Goal: Information Seeking & Learning: Learn about a topic

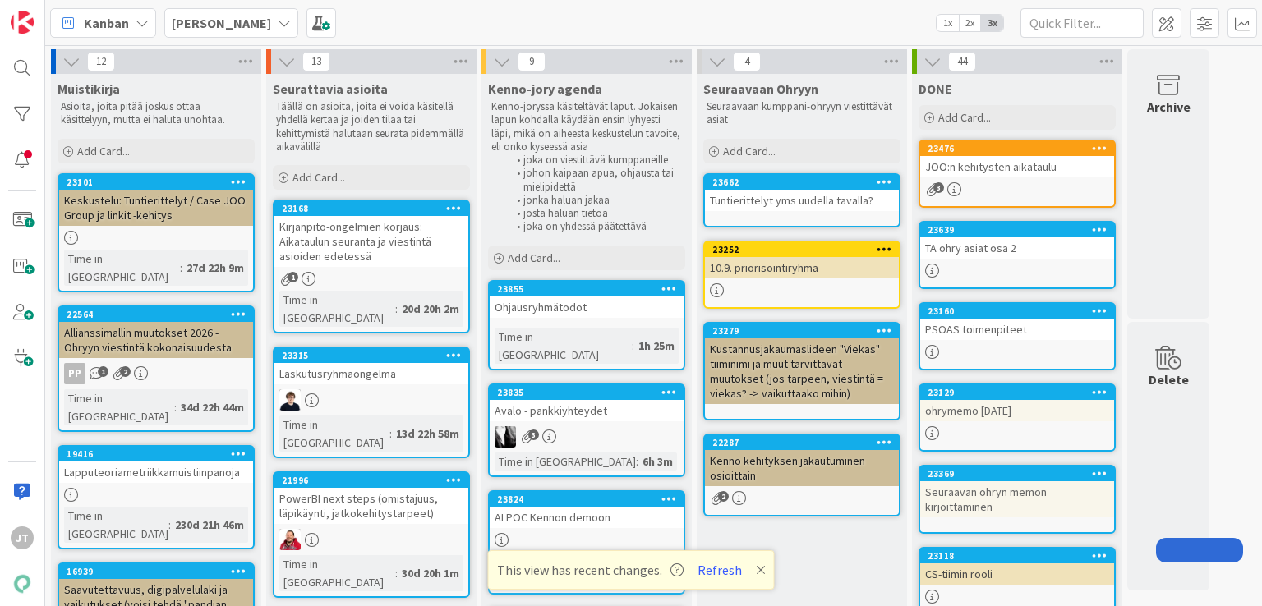
click at [187, 20] on b "Kenno JoRy" at bounding box center [221, 23] width 99 height 16
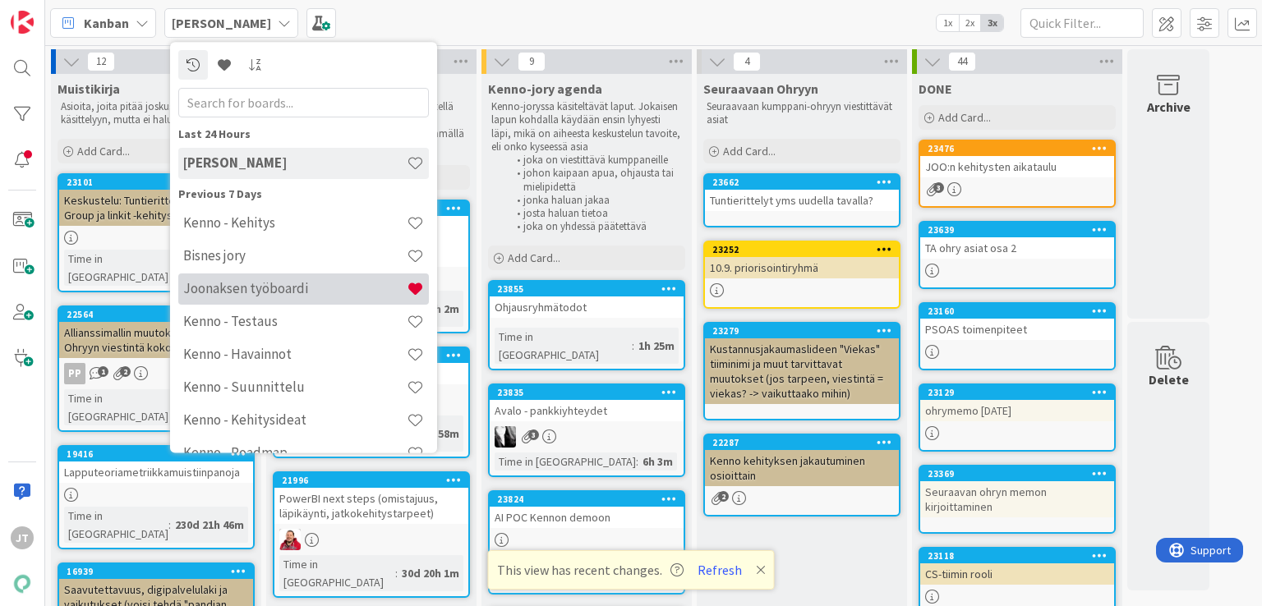
click at [228, 288] on h4 "Joonaksen työboardi" at bounding box center [295, 289] width 224 height 16
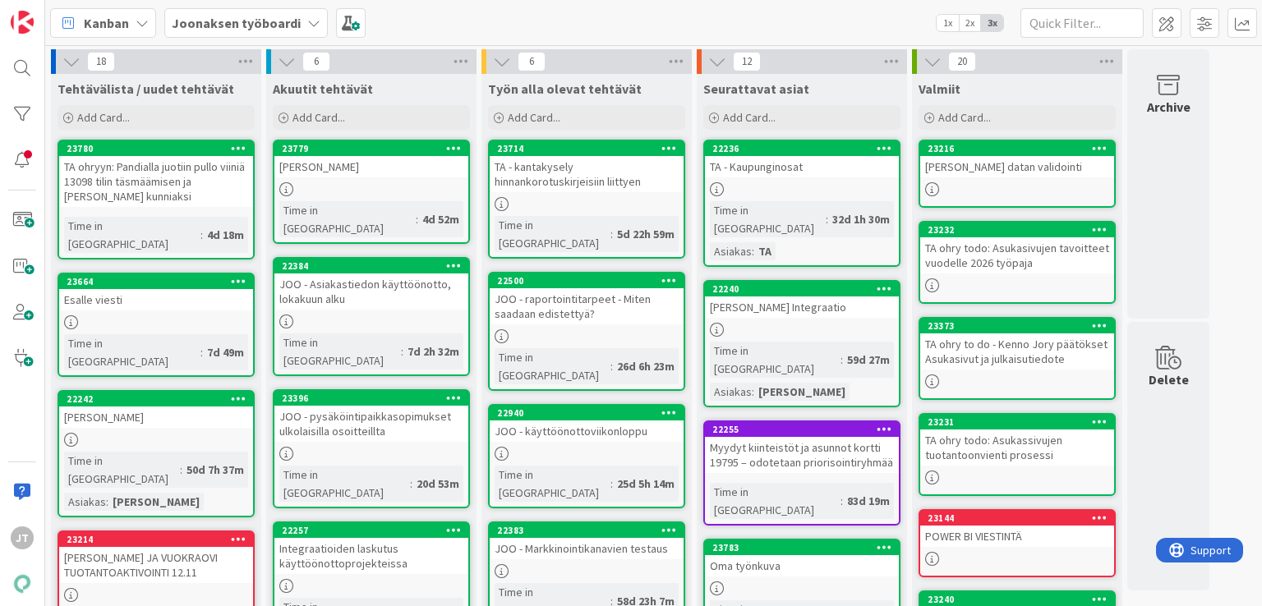
click at [201, 292] on div "23664 Esalle viesti Time in Column : 7d 49m" at bounding box center [156, 325] width 197 height 104
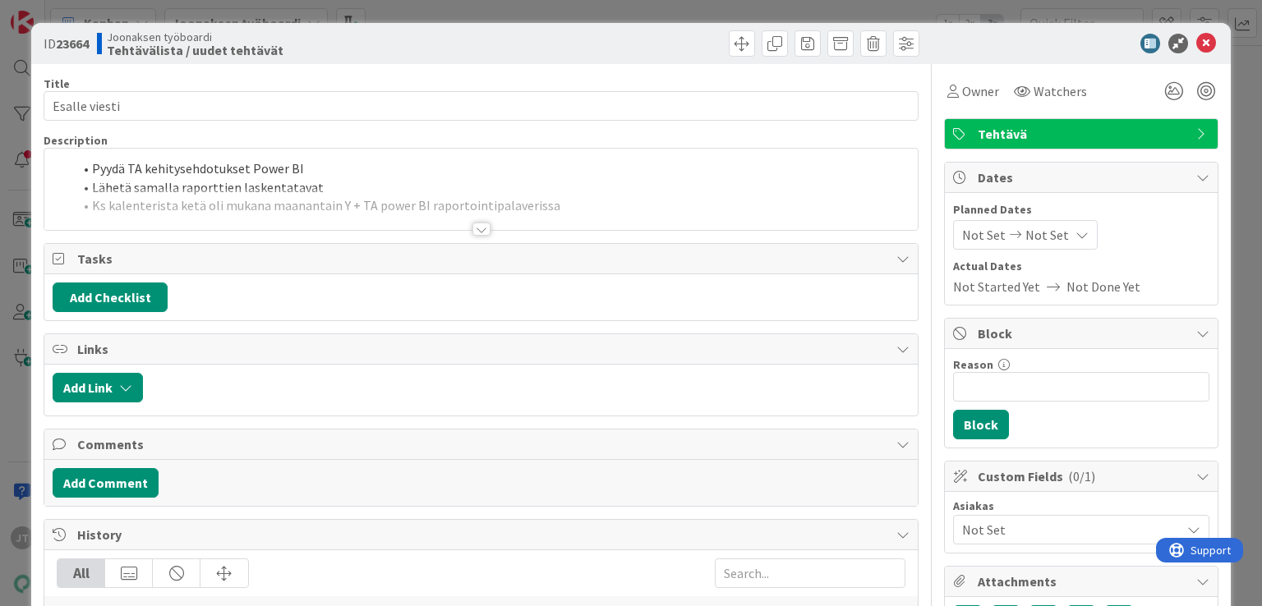
click at [476, 228] on div at bounding box center [482, 229] width 18 height 13
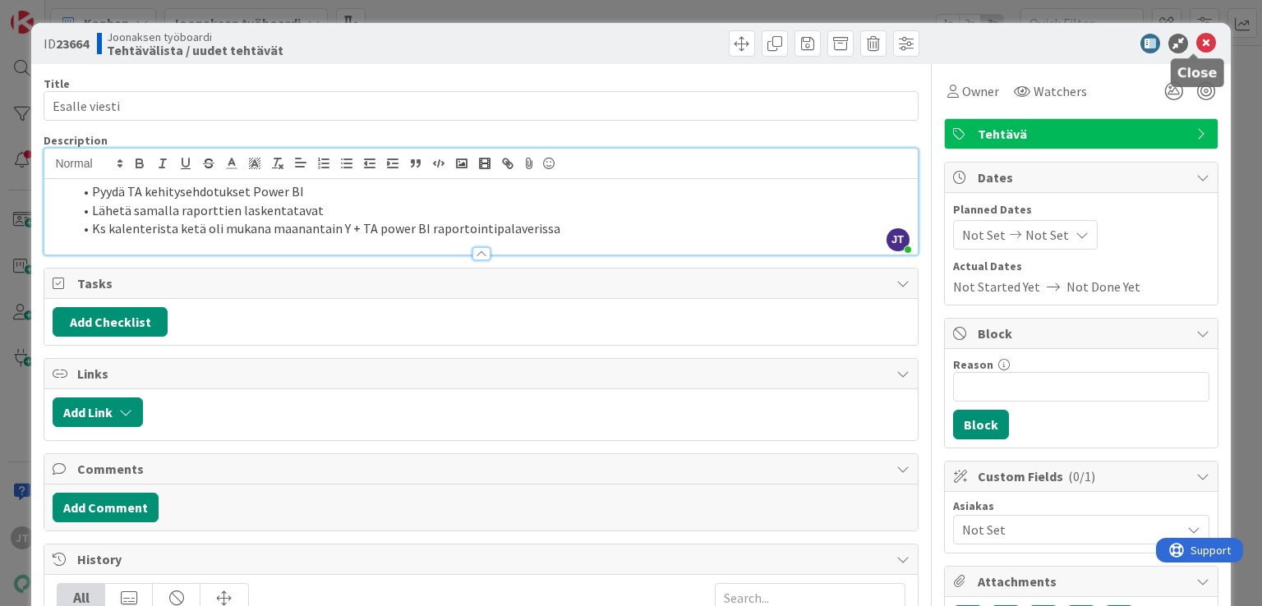
click at [1197, 47] on icon at bounding box center [1207, 44] width 20 height 20
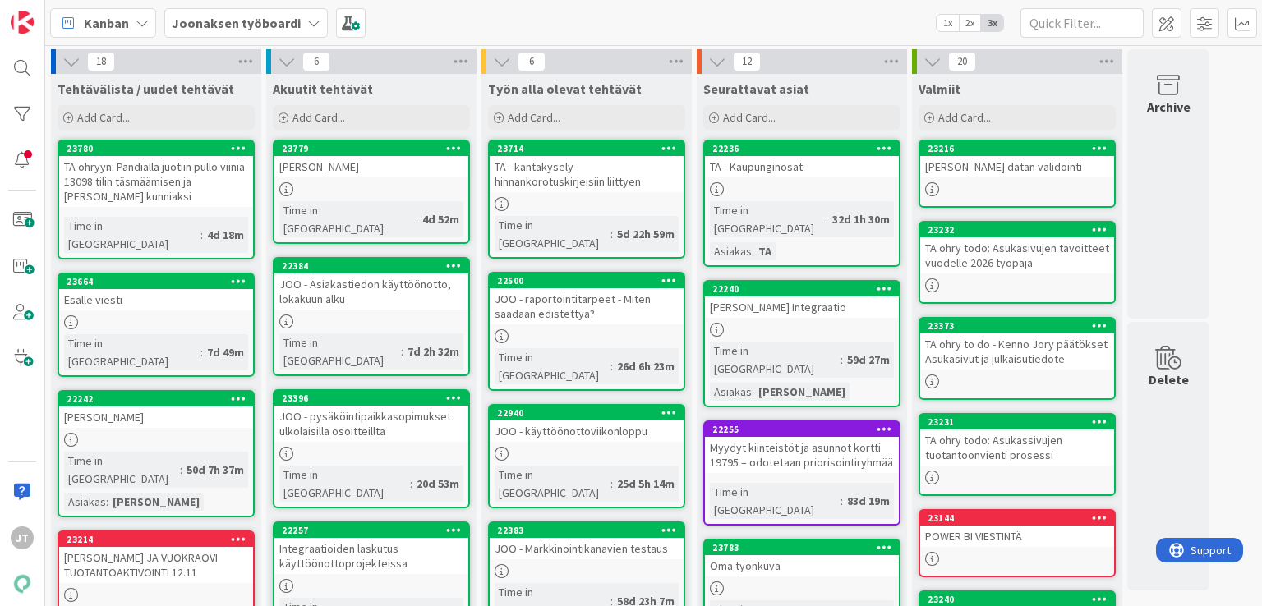
click at [529, 169] on div "TA - kantakysely hinnankorotuskirjeisiin liittyen" at bounding box center [587, 174] width 194 height 36
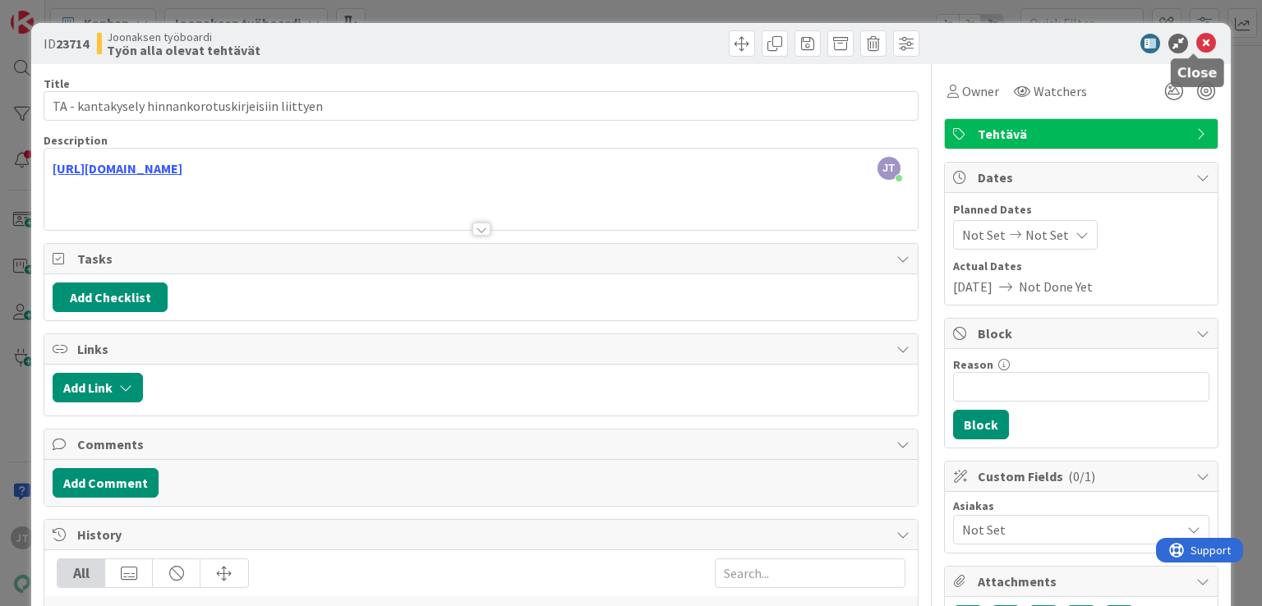
click at [1197, 44] on icon at bounding box center [1207, 44] width 20 height 20
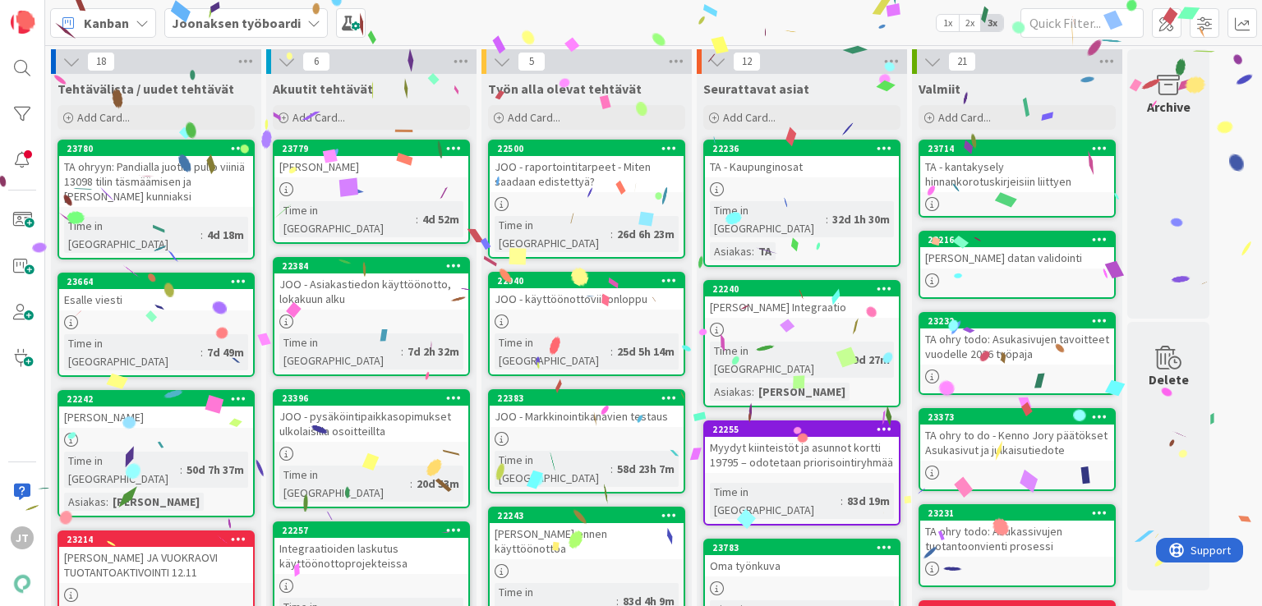
click at [597, 182] on div "JOO - raportointitarpeet - Miten saadaan edistettyä?" at bounding box center [587, 174] width 194 height 36
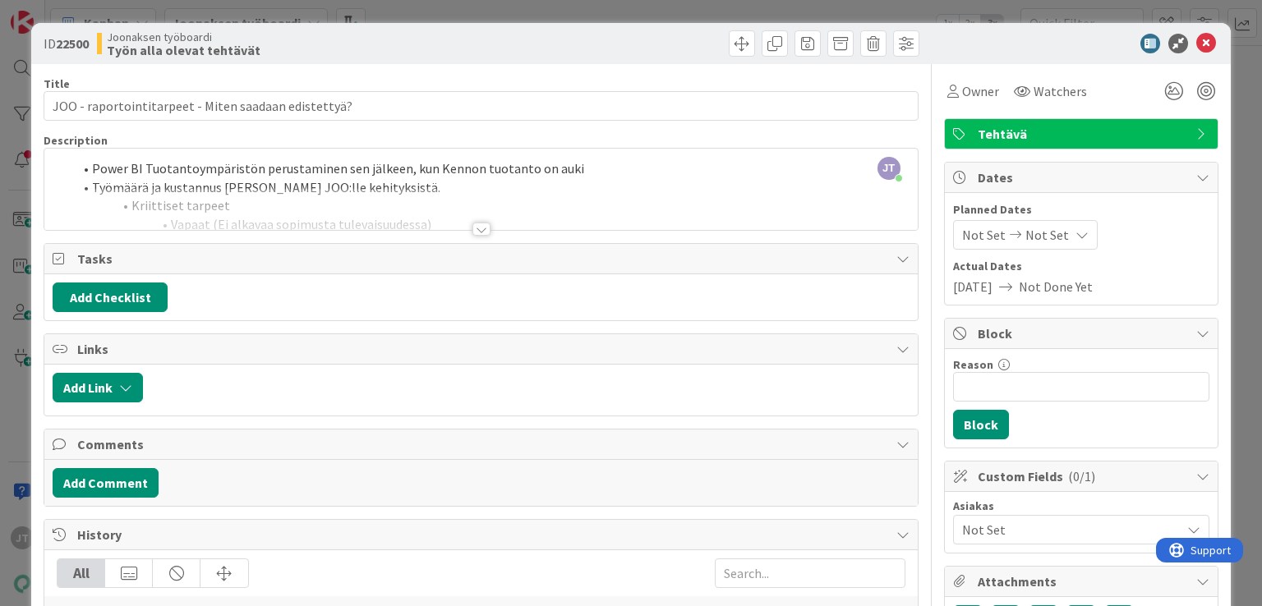
click at [477, 231] on div at bounding box center [482, 229] width 18 height 13
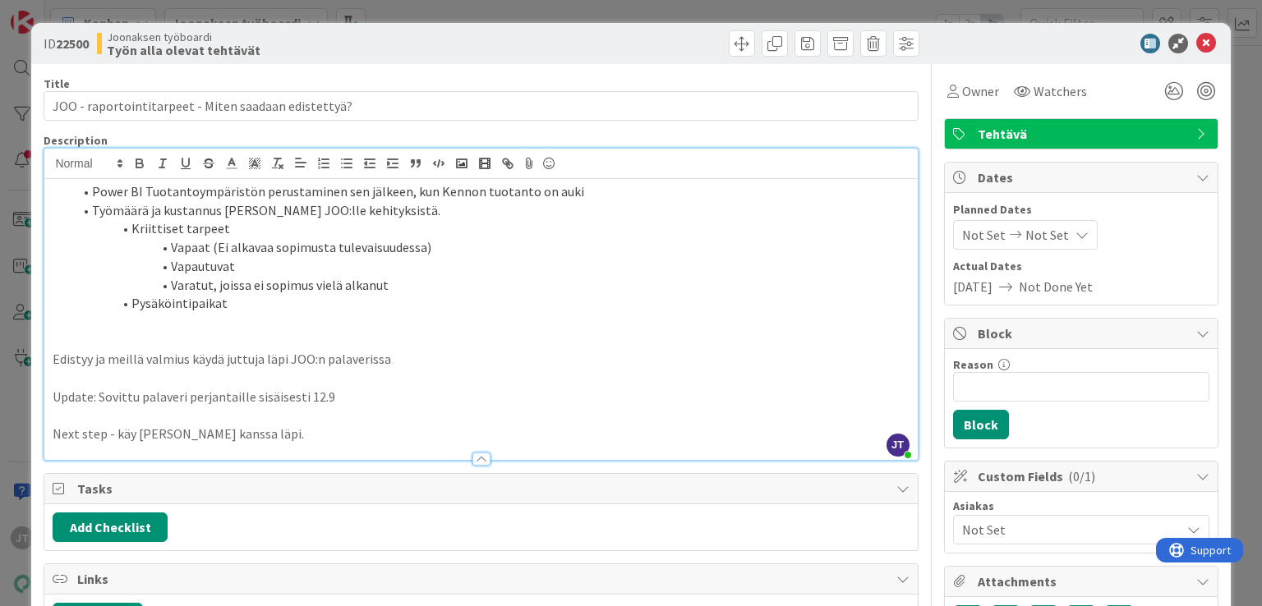
click at [92, 192] on span at bounding box center [92, 191] width 0 height 19
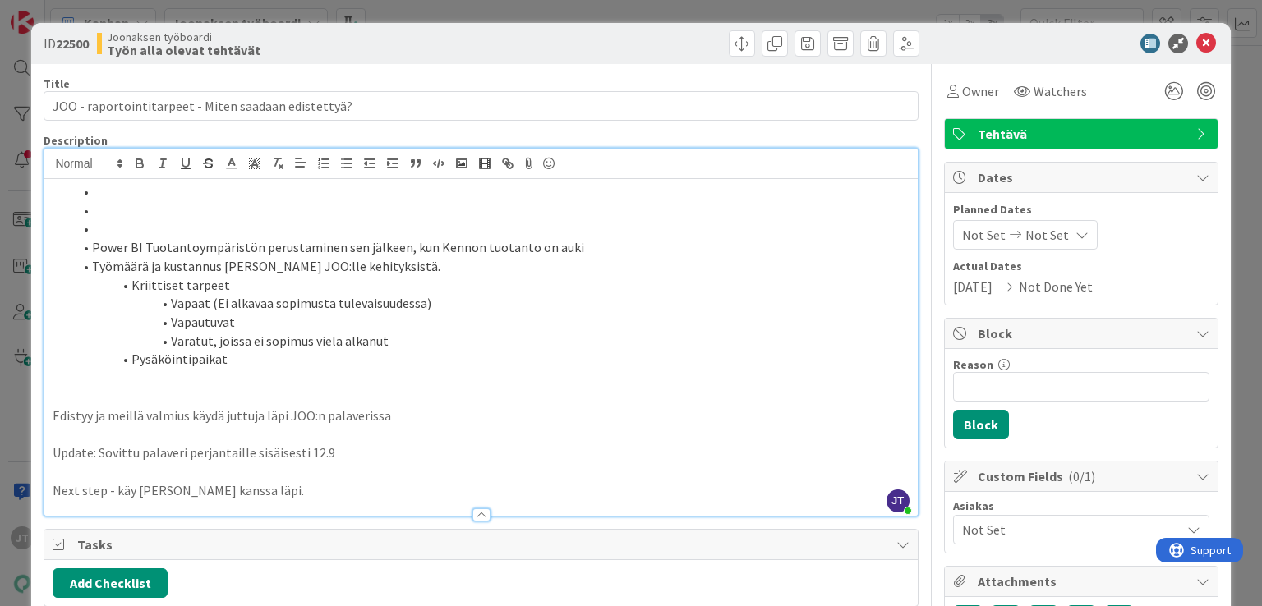
click at [168, 182] on div "Power BI Tuotantoympäristön perustaminen sen jälkeen, kun Kennon tuotanto on au…" at bounding box center [480, 347] width 873 height 337
click at [168, 182] on li at bounding box center [490, 191] width 837 height 19
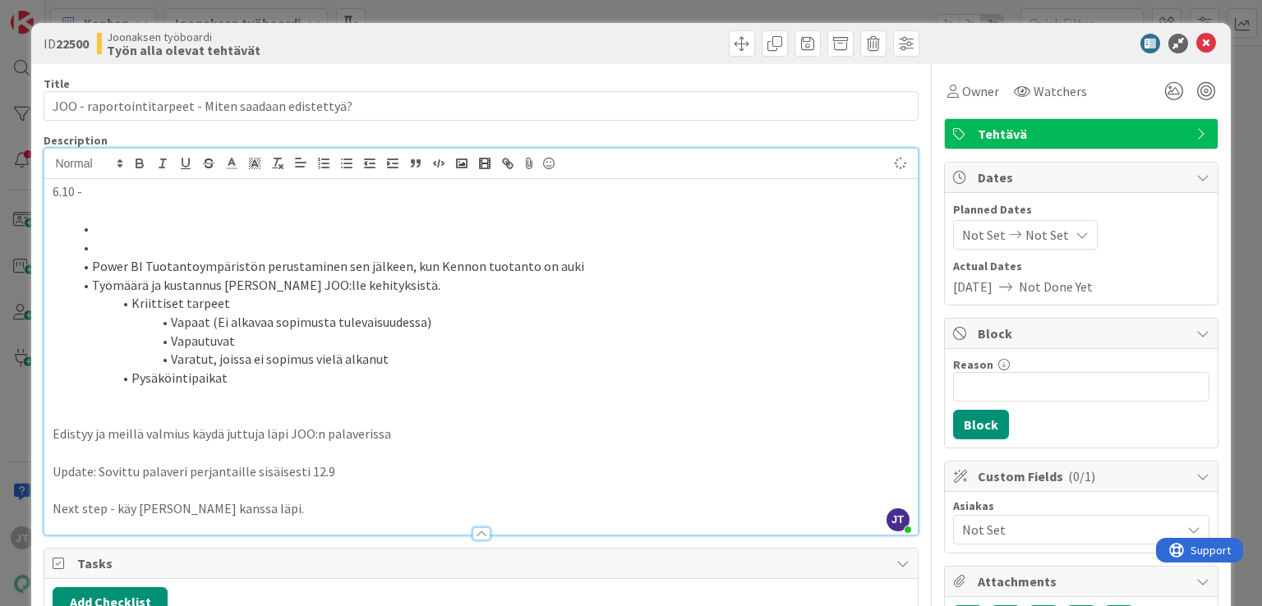
click at [133, 241] on li at bounding box center [490, 247] width 837 height 19
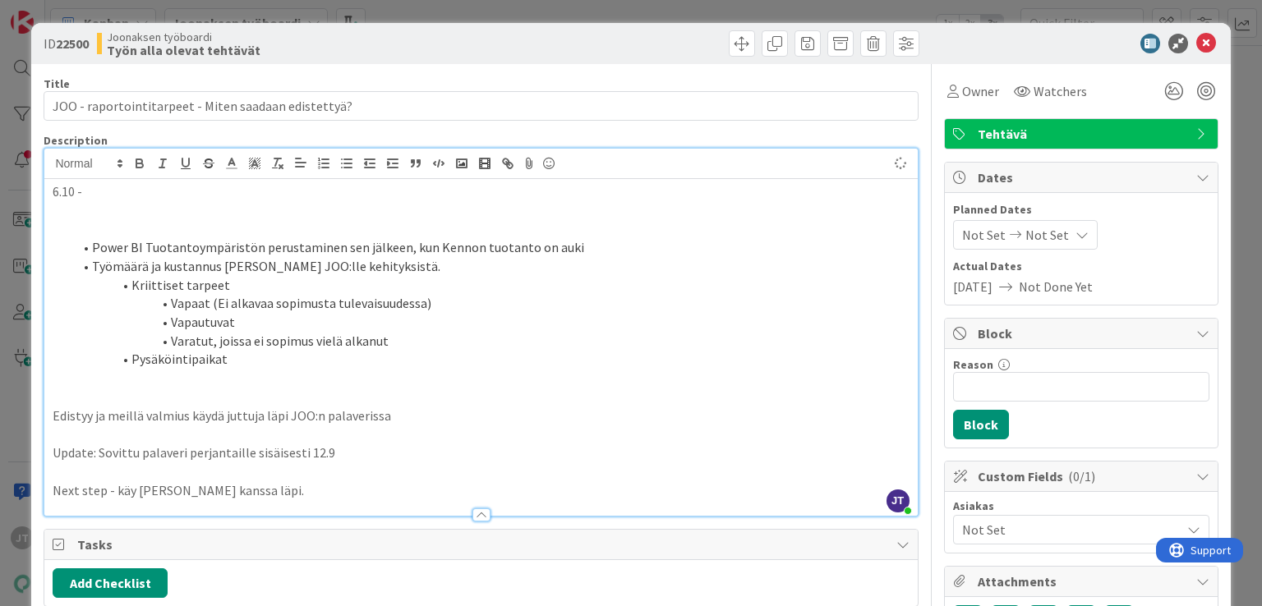
click at [156, 188] on p "6.10 -" at bounding box center [481, 191] width 856 height 19
click at [1198, 42] on icon at bounding box center [1207, 44] width 20 height 20
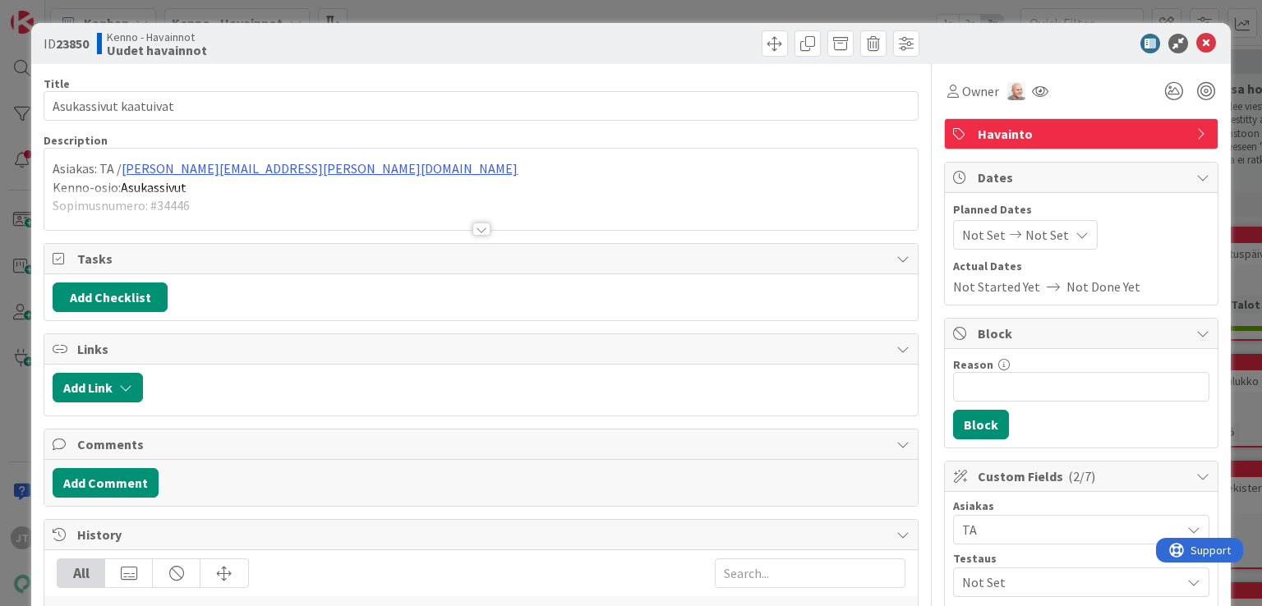
click at [473, 233] on div at bounding box center [482, 229] width 18 height 13
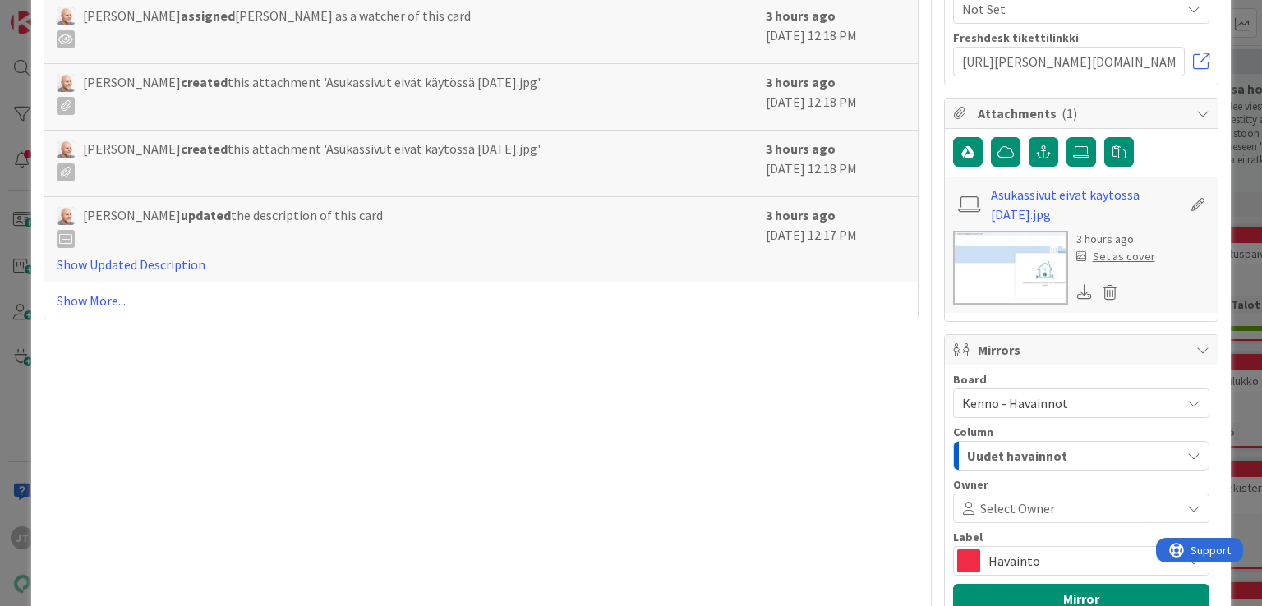
scroll to position [779, 0]
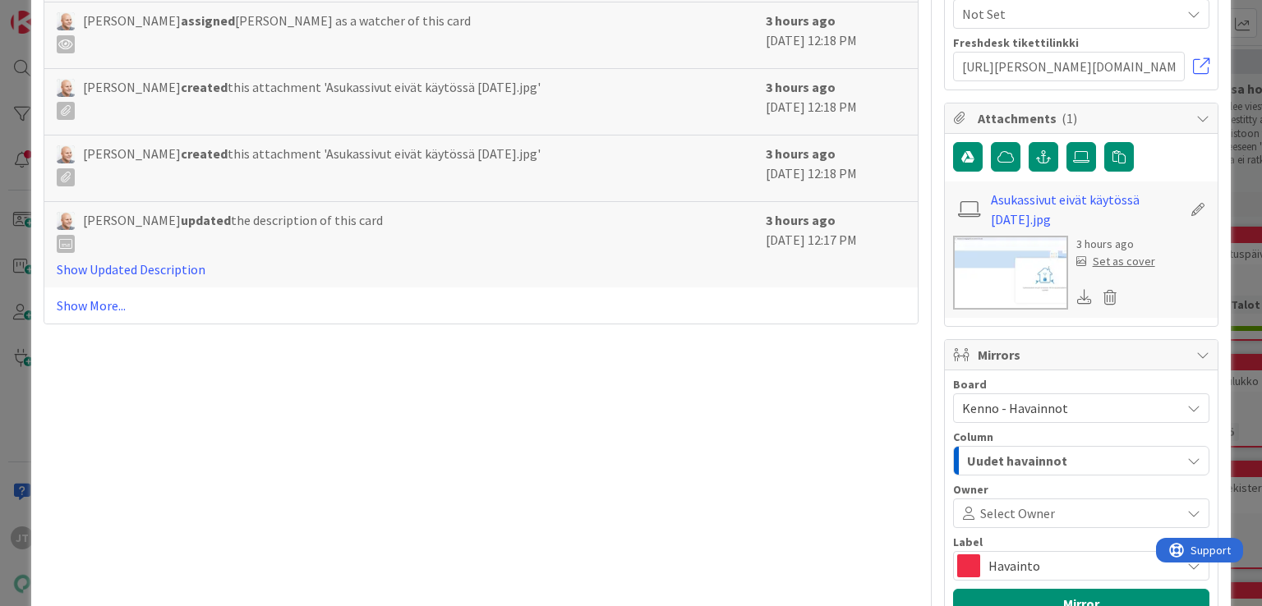
click at [982, 267] on img at bounding box center [1010, 273] width 115 height 74
